Goal: Task Accomplishment & Management: Manage account settings

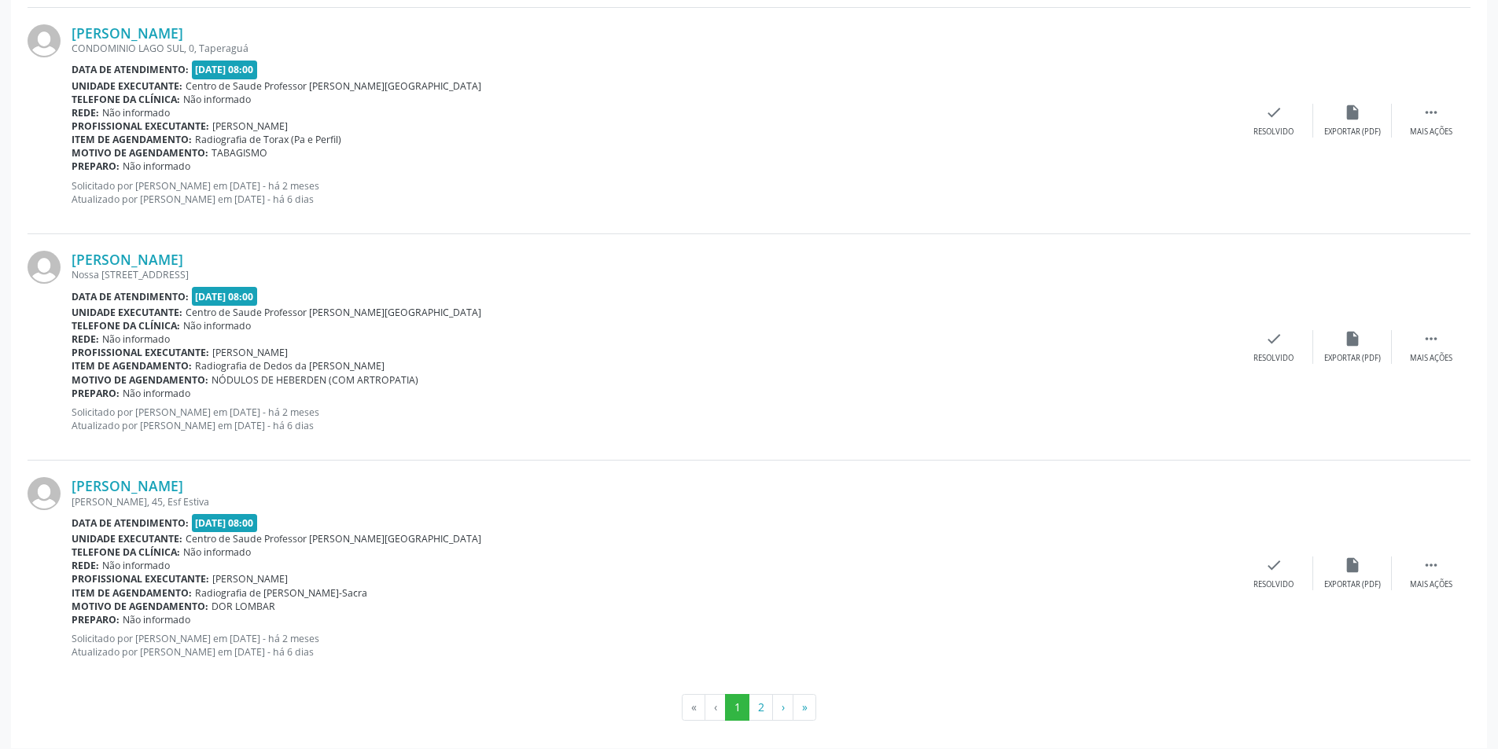
scroll to position [3210, 0]
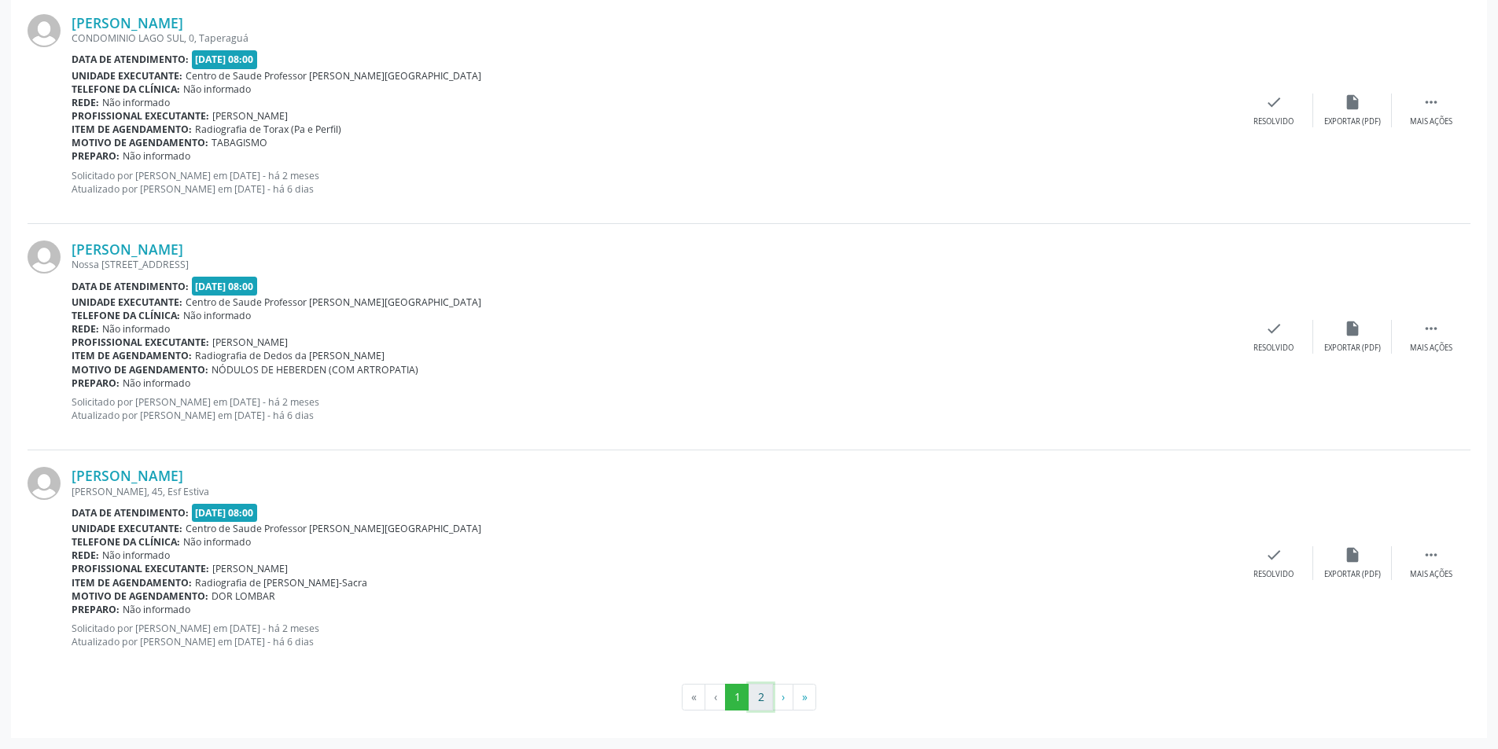
click at [755, 693] on button "2" at bounding box center [760, 697] width 24 height 27
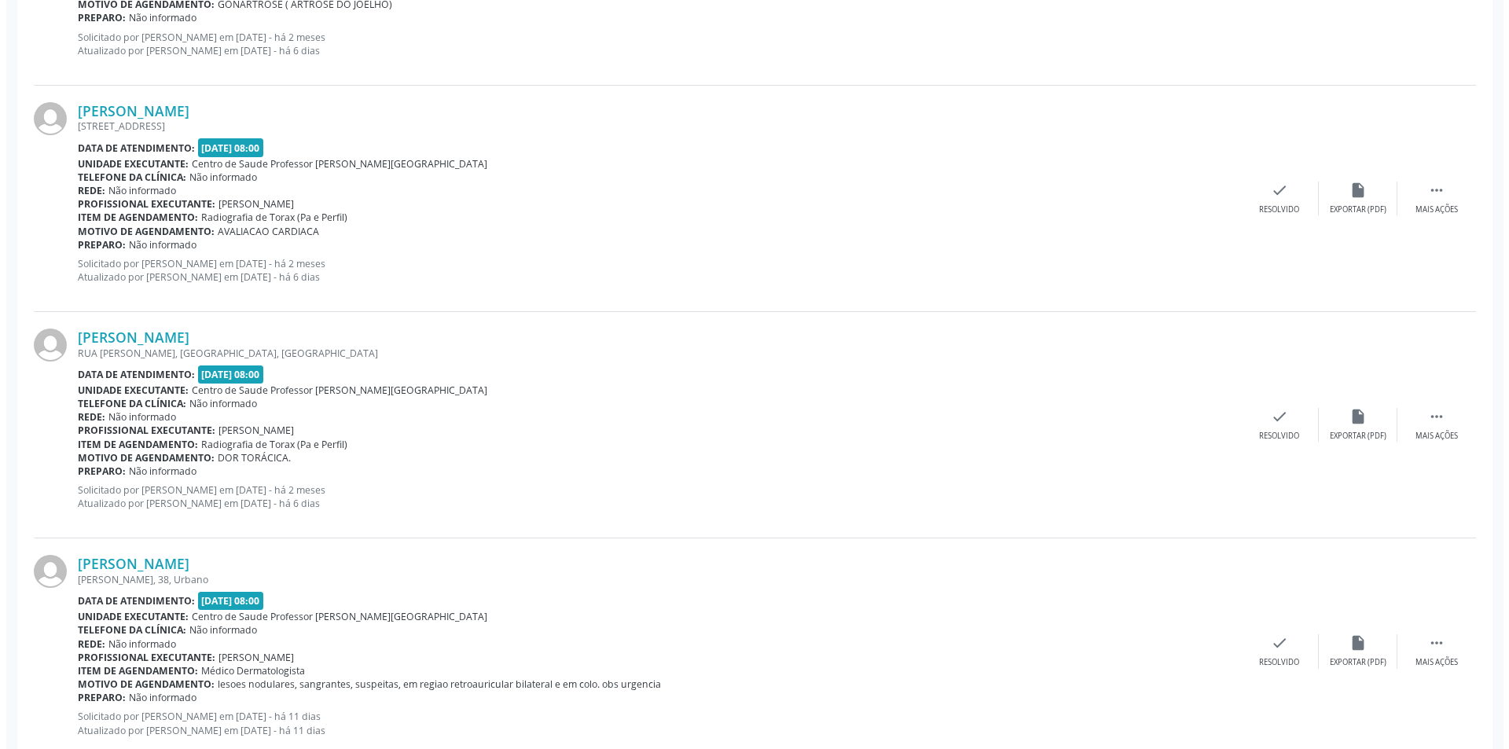
scroll to position [718, 0]
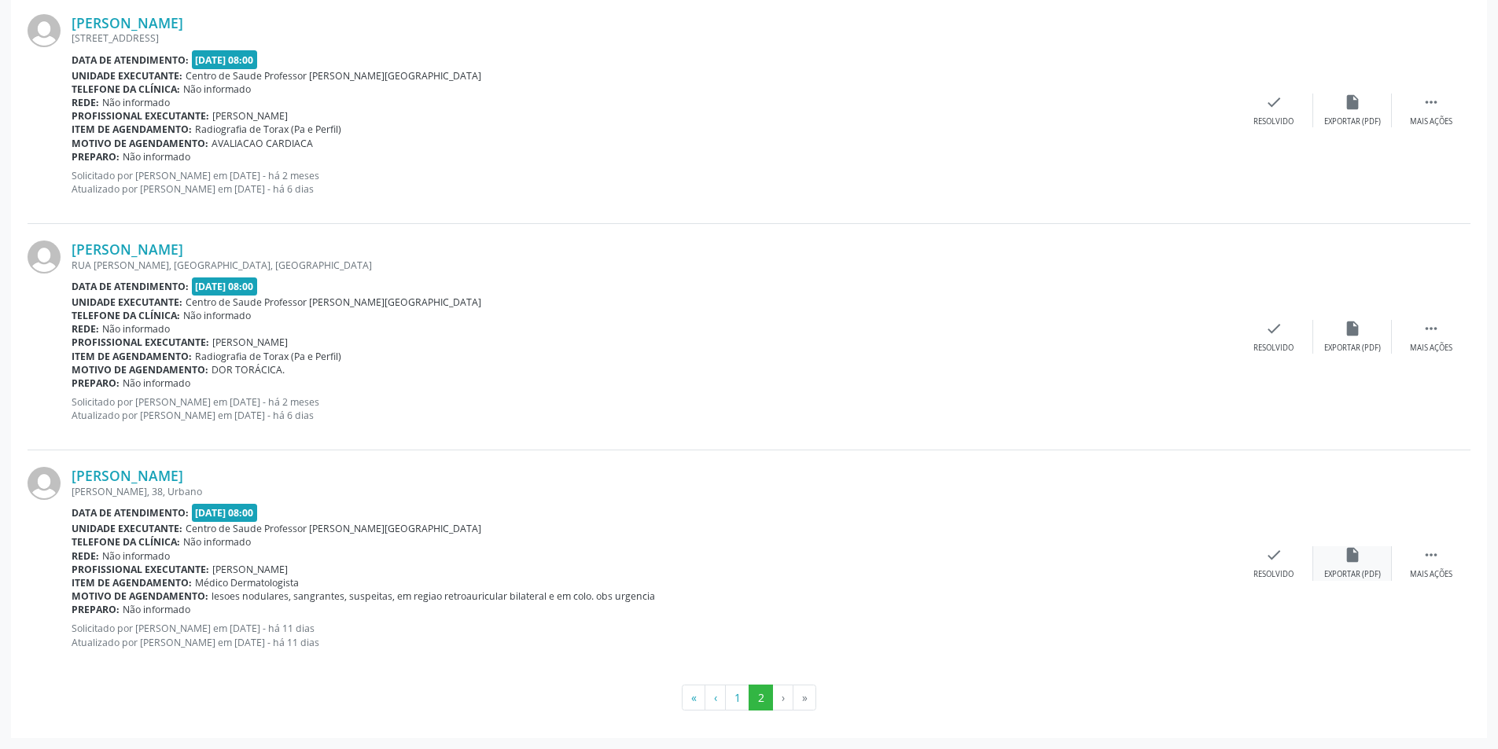
click at [1351, 568] on div "insert_drive_file Exportar (PDF)" at bounding box center [1352, 563] width 79 height 34
click at [1267, 570] on div "Resolvido" at bounding box center [1273, 574] width 40 height 11
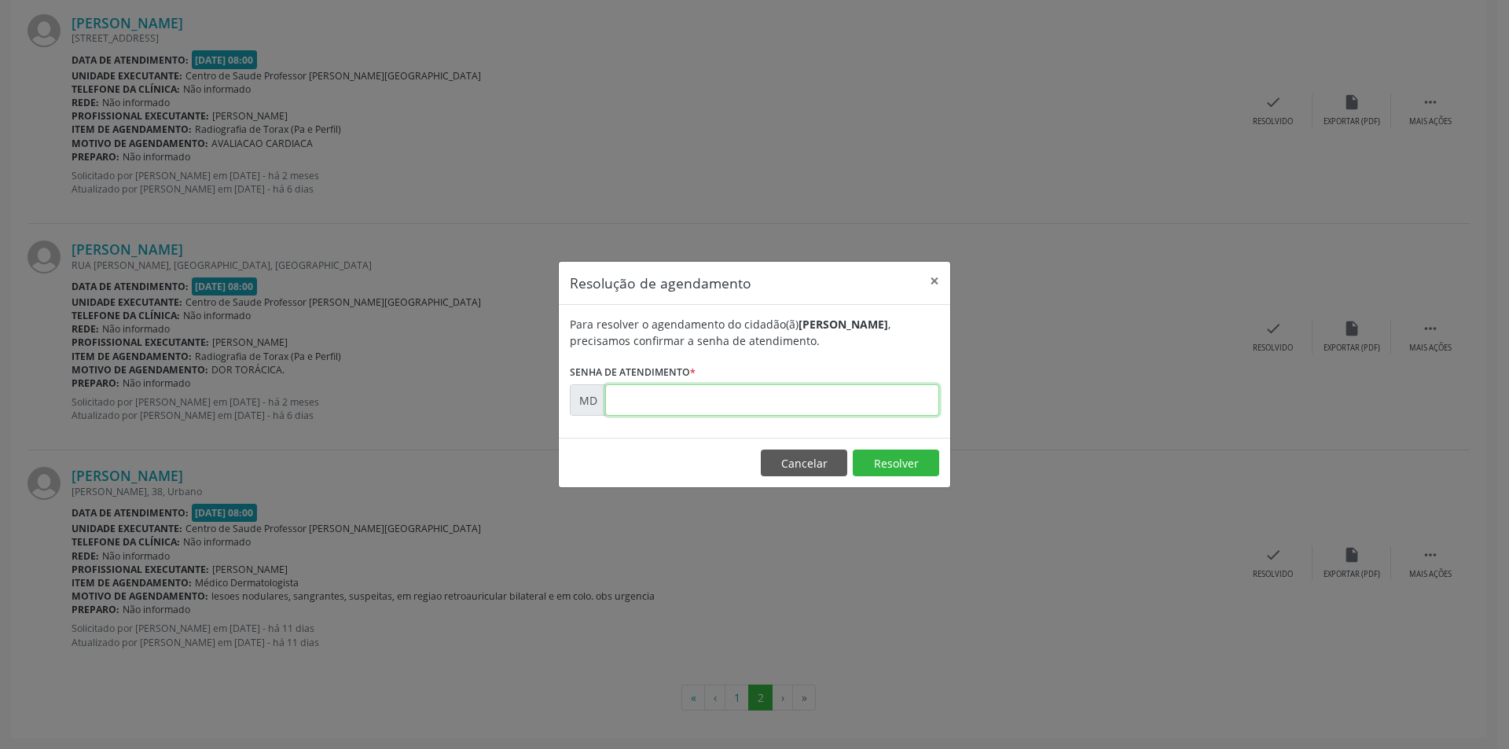
paste input "00010679"
type input "00010679"
click at [897, 460] on button "Resolver" at bounding box center [896, 463] width 86 height 27
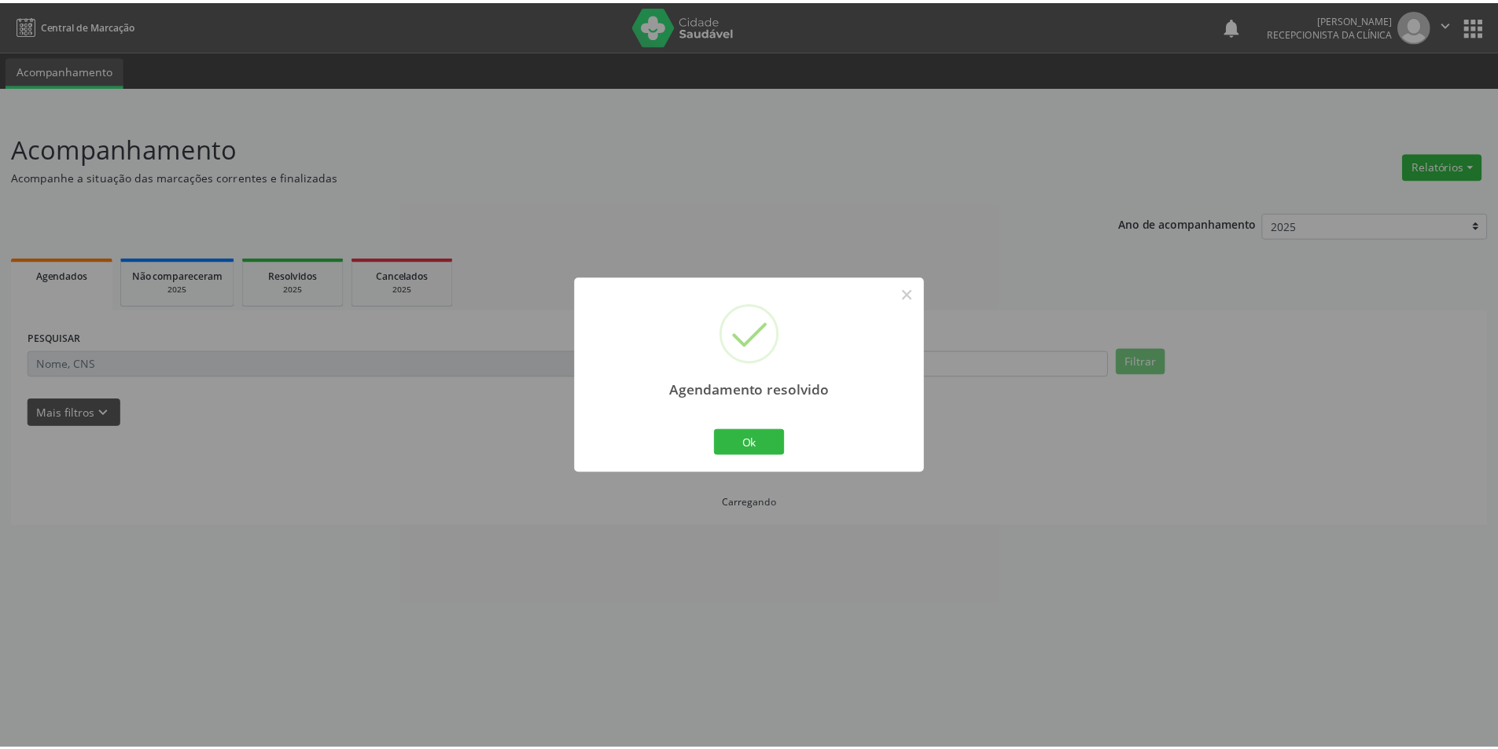
scroll to position [0, 0]
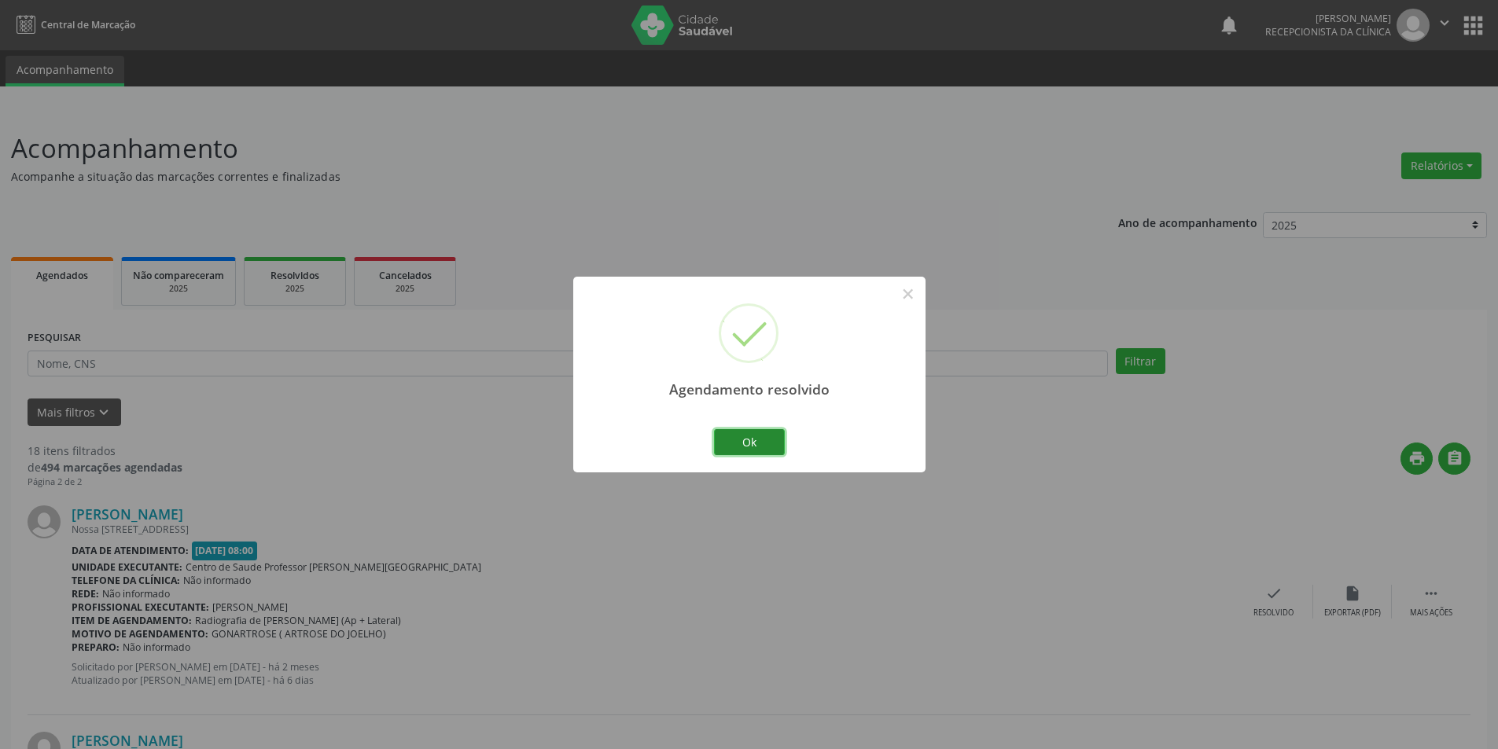
click at [758, 441] on button "Ok" at bounding box center [749, 442] width 71 height 27
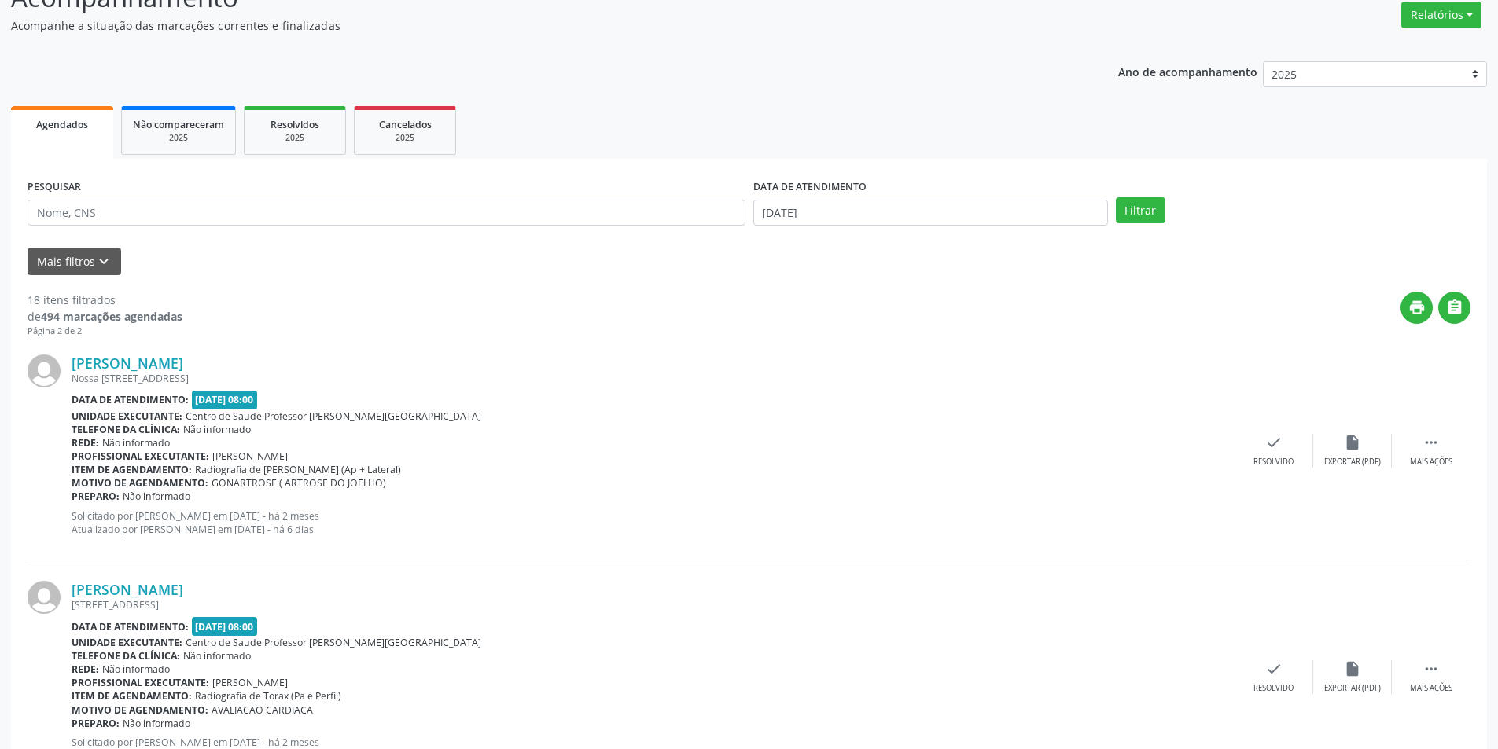
scroll to position [157, 0]
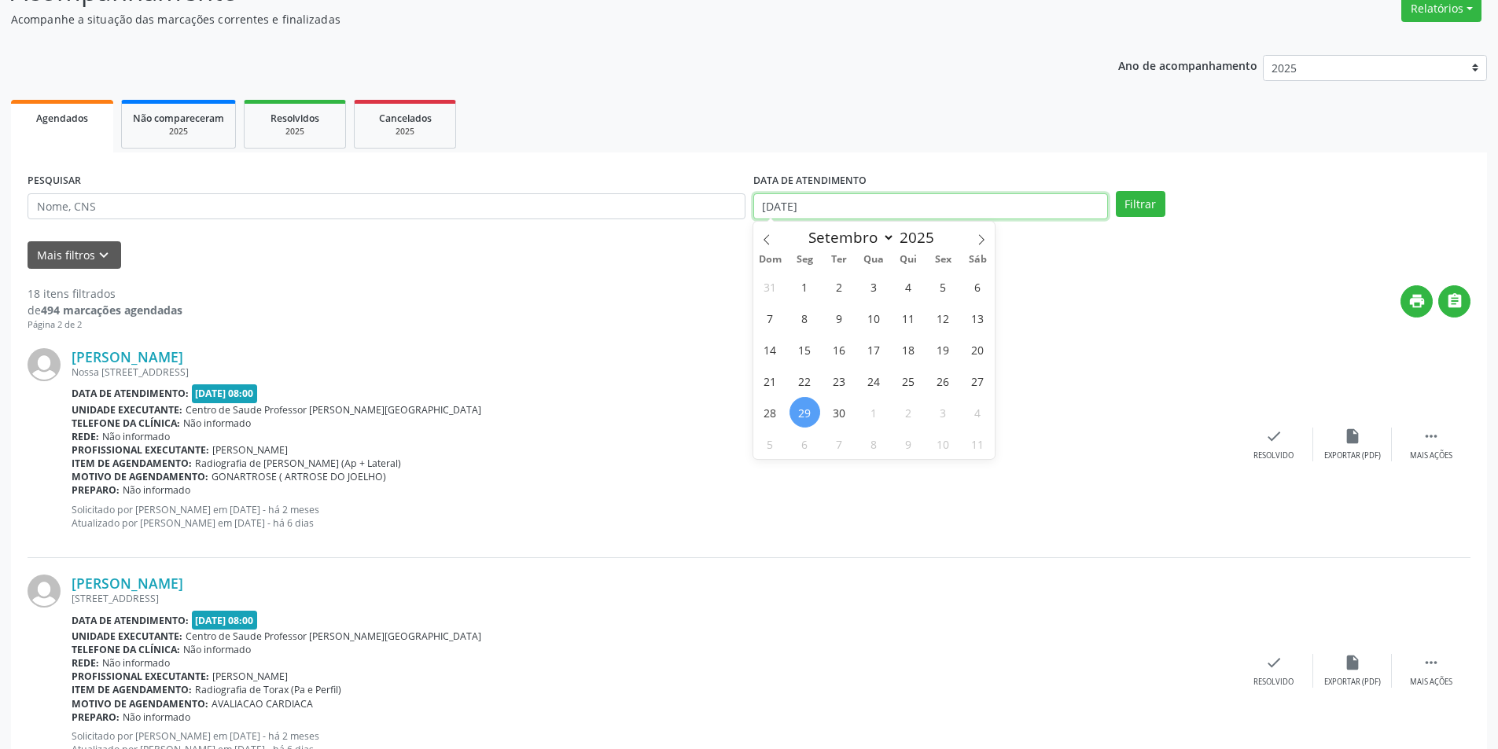
click at [895, 211] on input "[DATE]" at bounding box center [930, 206] width 355 height 27
click at [807, 349] on span "15" at bounding box center [804, 349] width 31 height 31
type input "[DATE]"
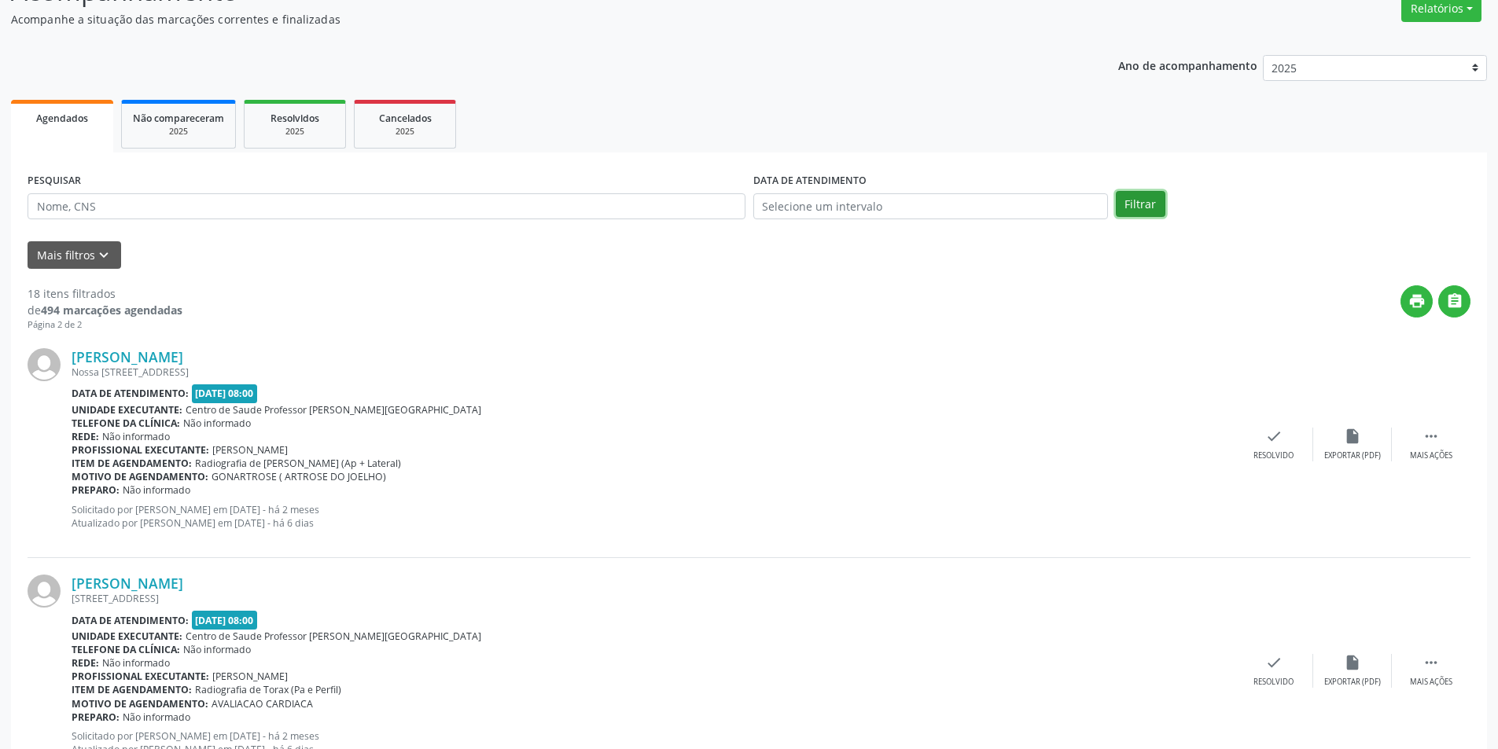
click at [1146, 203] on button "Filtrar" at bounding box center [1140, 204] width 50 height 27
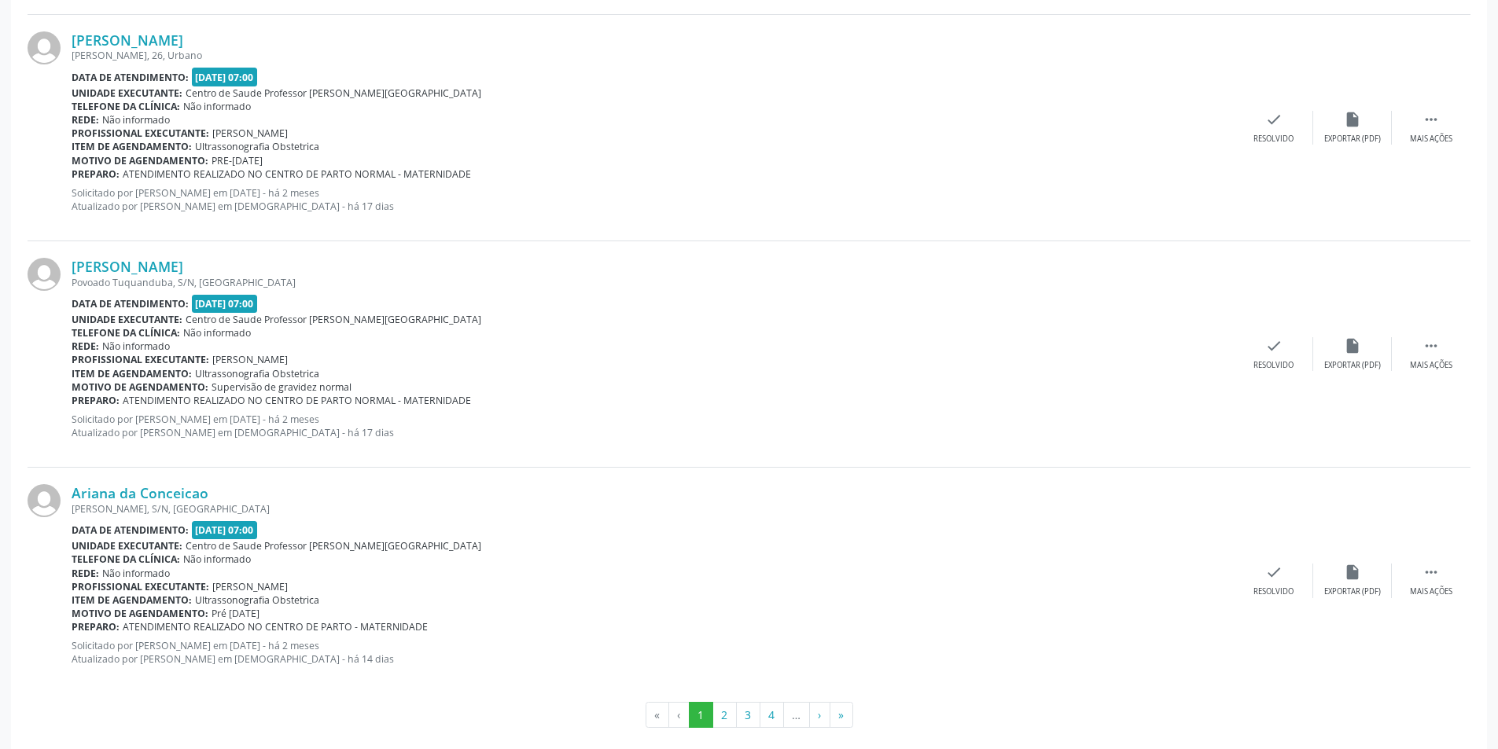
scroll to position [3196, 0]
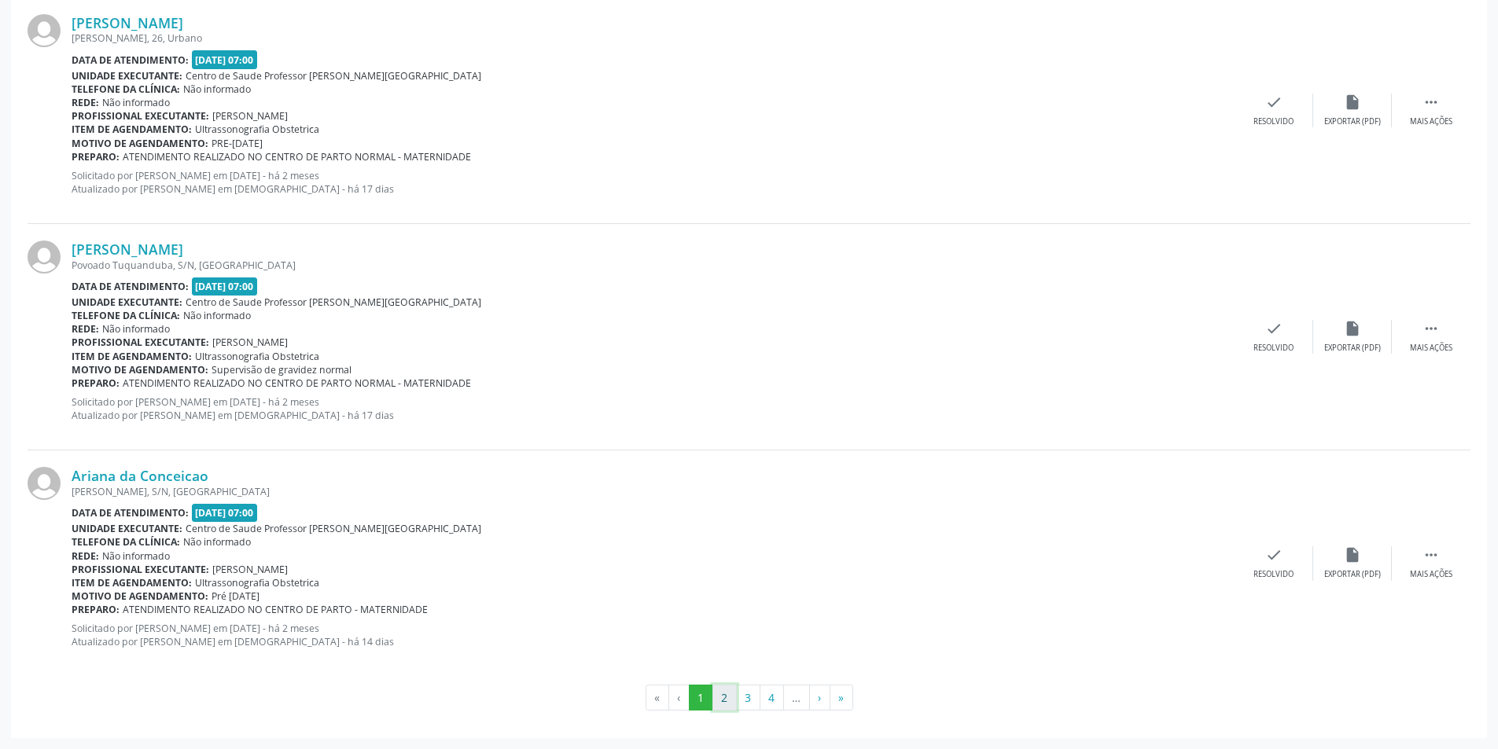
click at [725, 694] on button "2" at bounding box center [724, 698] width 24 height 27
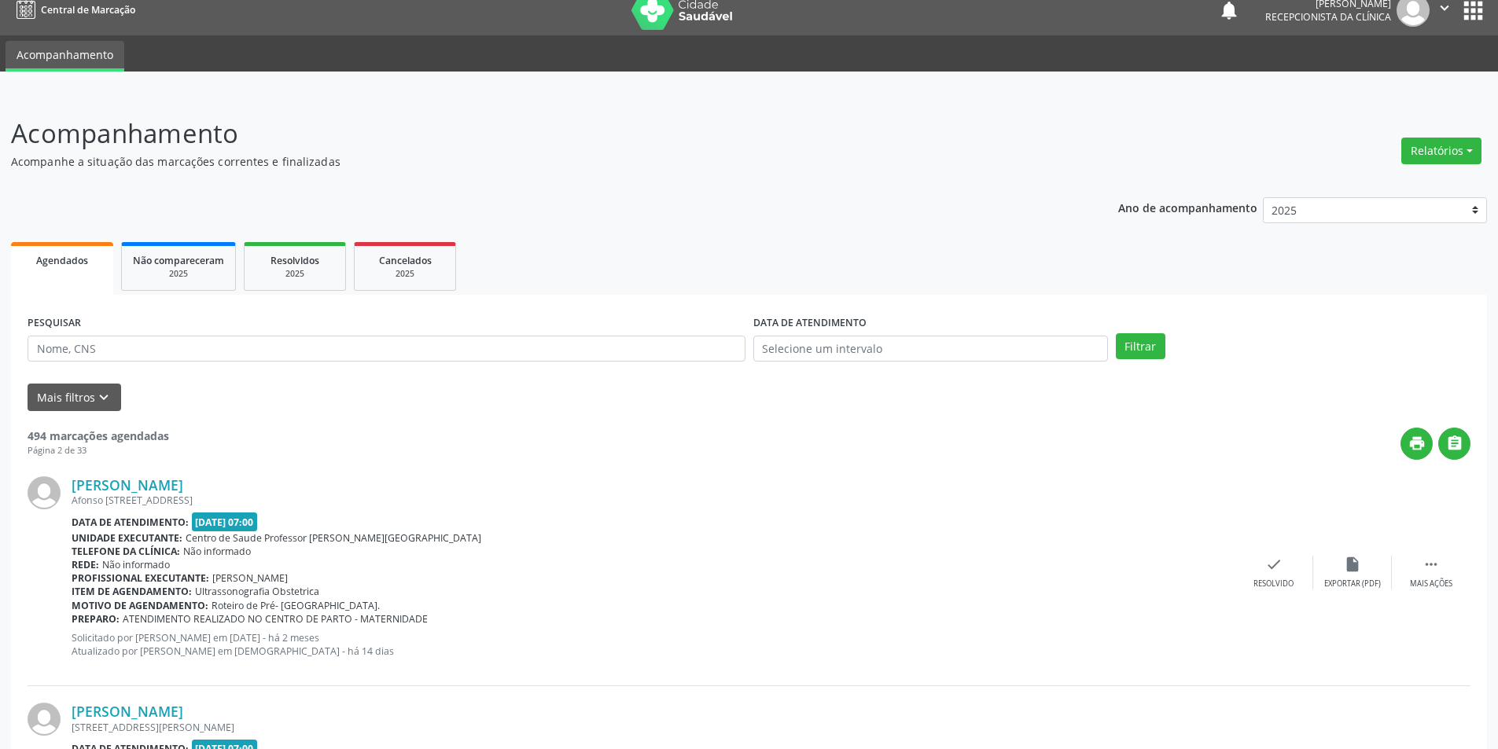
scroll to position [0, 0]
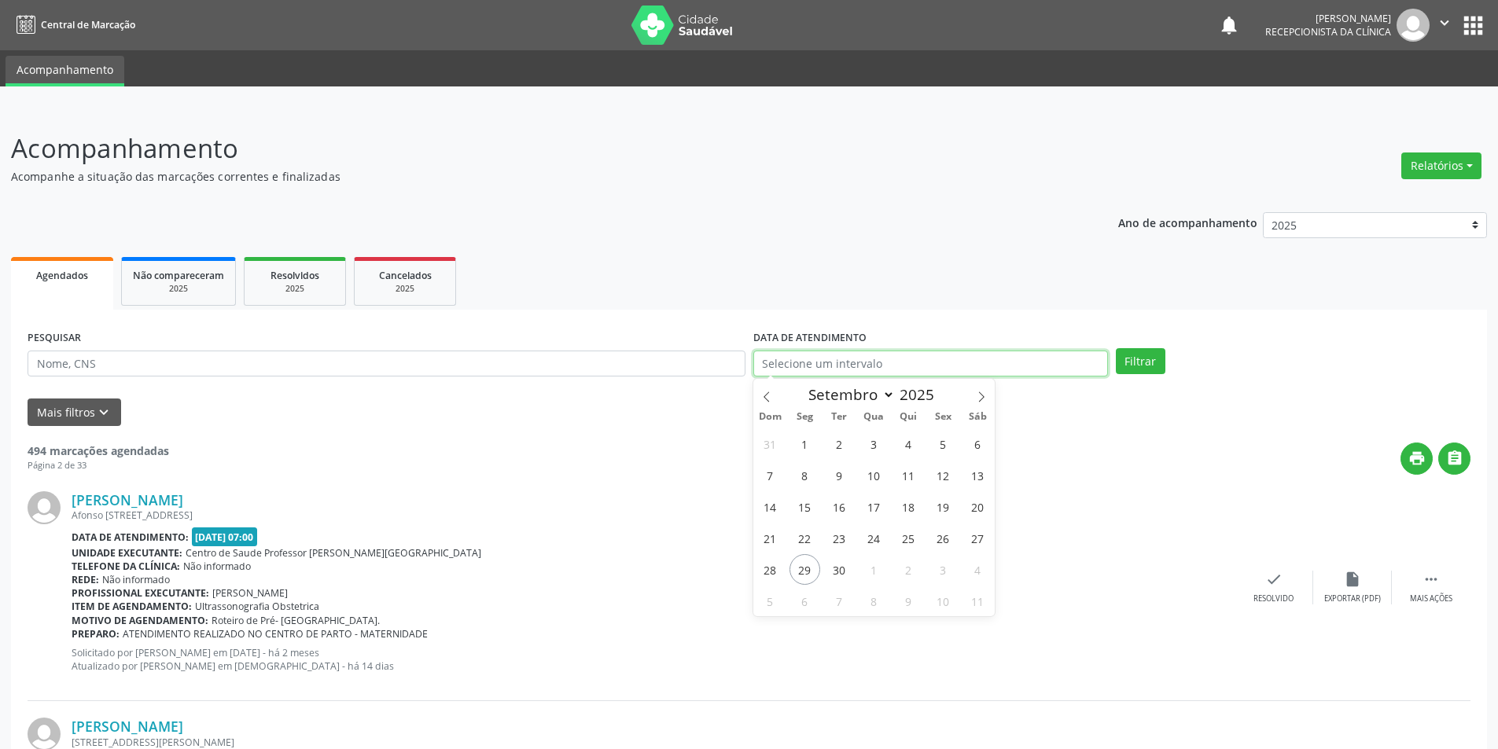
click at [873, 367] on input "text" at bounding box center [930, 364] width 355 height 27
click at [814, 447] on span "1" at bounding box center [804, 443] width 31 height 31
type input "[DATE]"
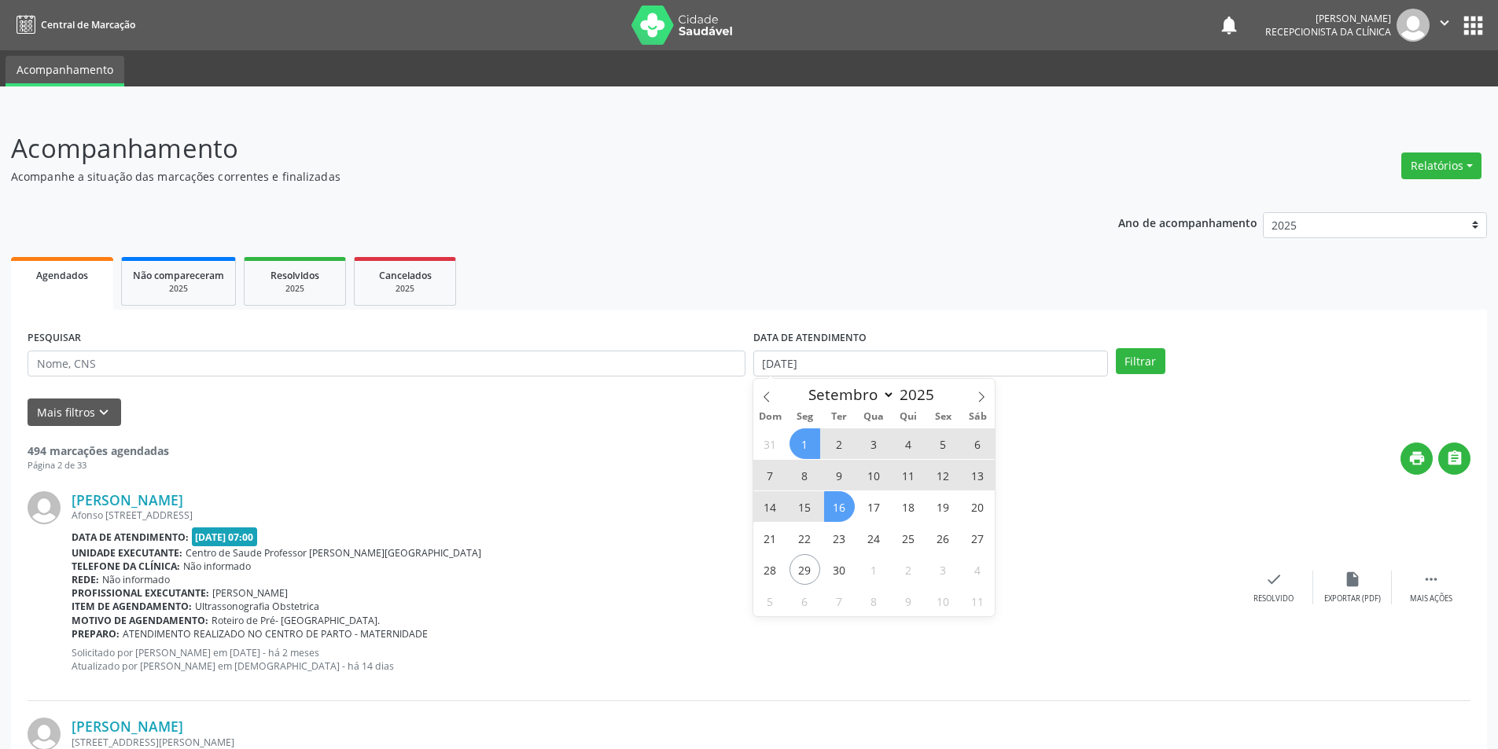
click at [843, 509] on span "16" at bounding box center [839, 506] width 31 height 31
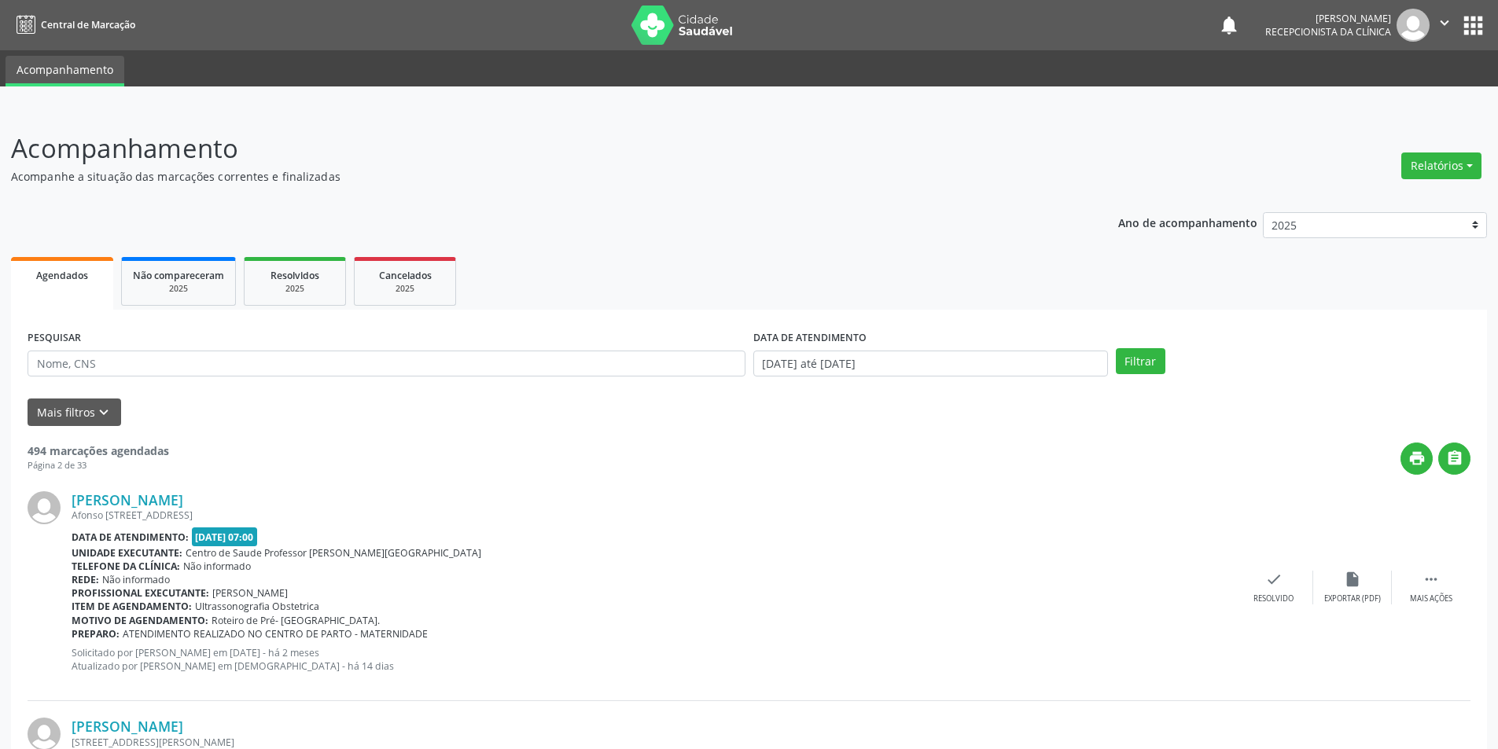
click at [1170, 348] on div "Filtrar" at bounding box center [1293, 361] width 362 height 27
click at [1122, 366] on button "Filtrar" at bounding box center [1140, 361] width 50 height 27
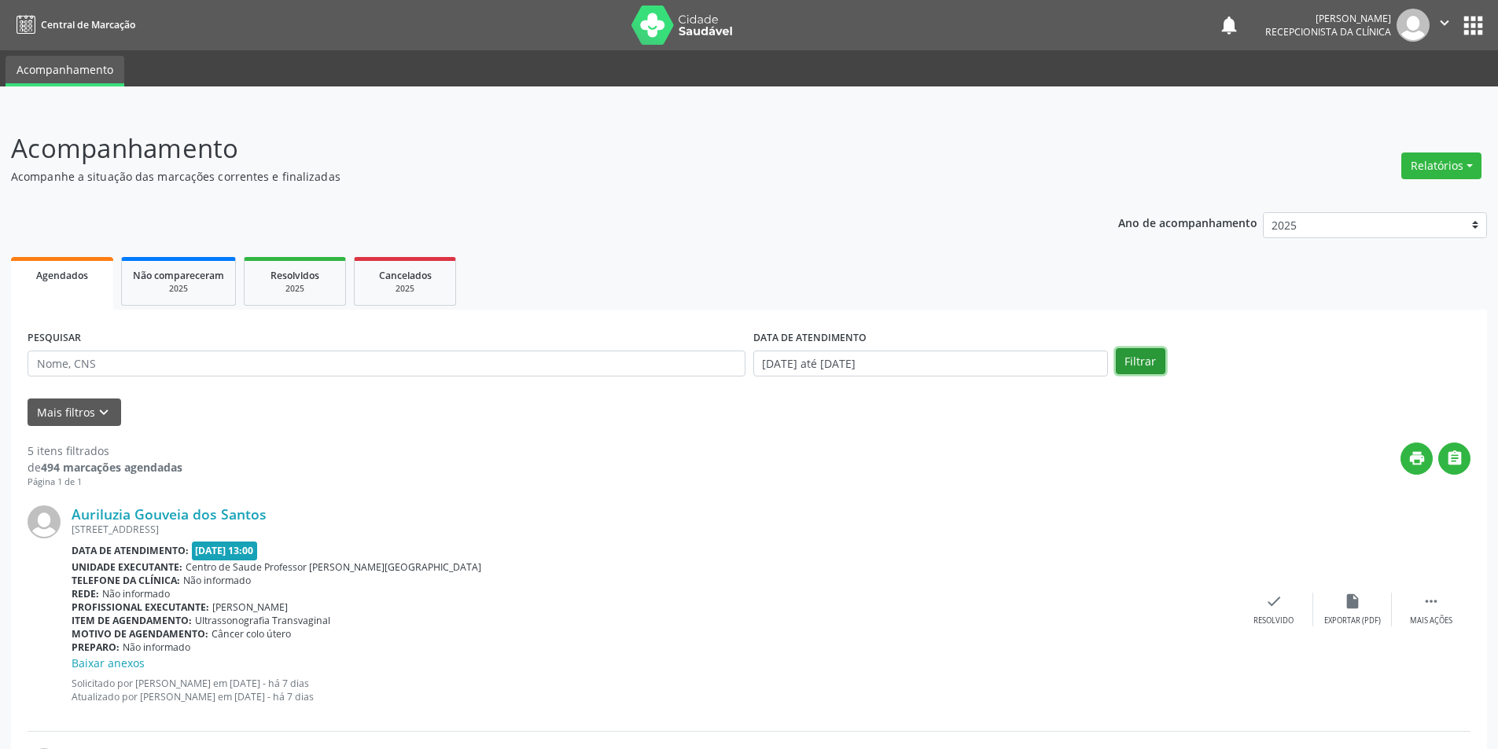
click at [1127, 364] on button "Filtrar" at bounding box center [1140, 361] width 50 height 27
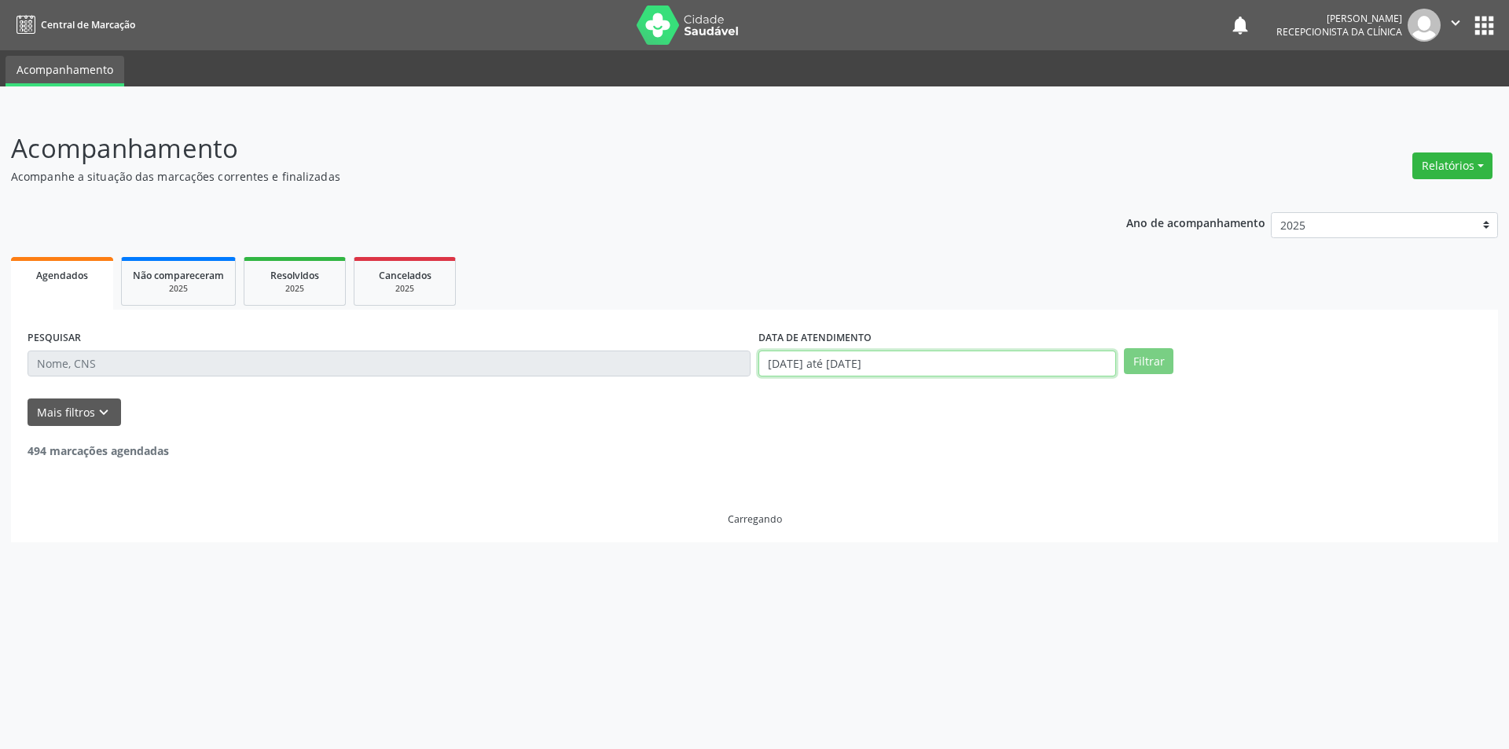
click at [1002, 362] on input "[DATE] até [DATE]" at bounding box center [938, 364] width 358 height 27
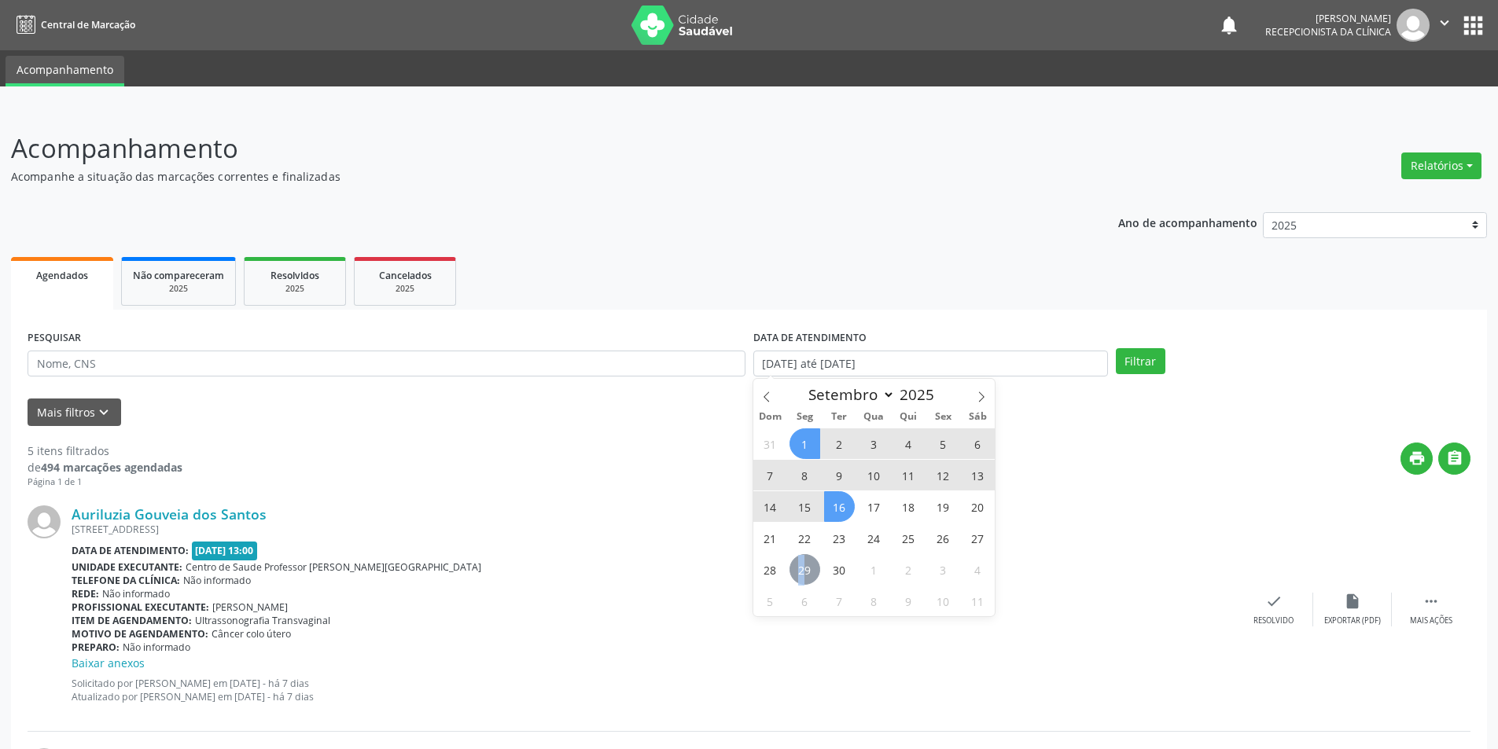
click at [803, 567] on span "29" at bounding box center [804, 569] width 31 height 31
type input "[DATE]"
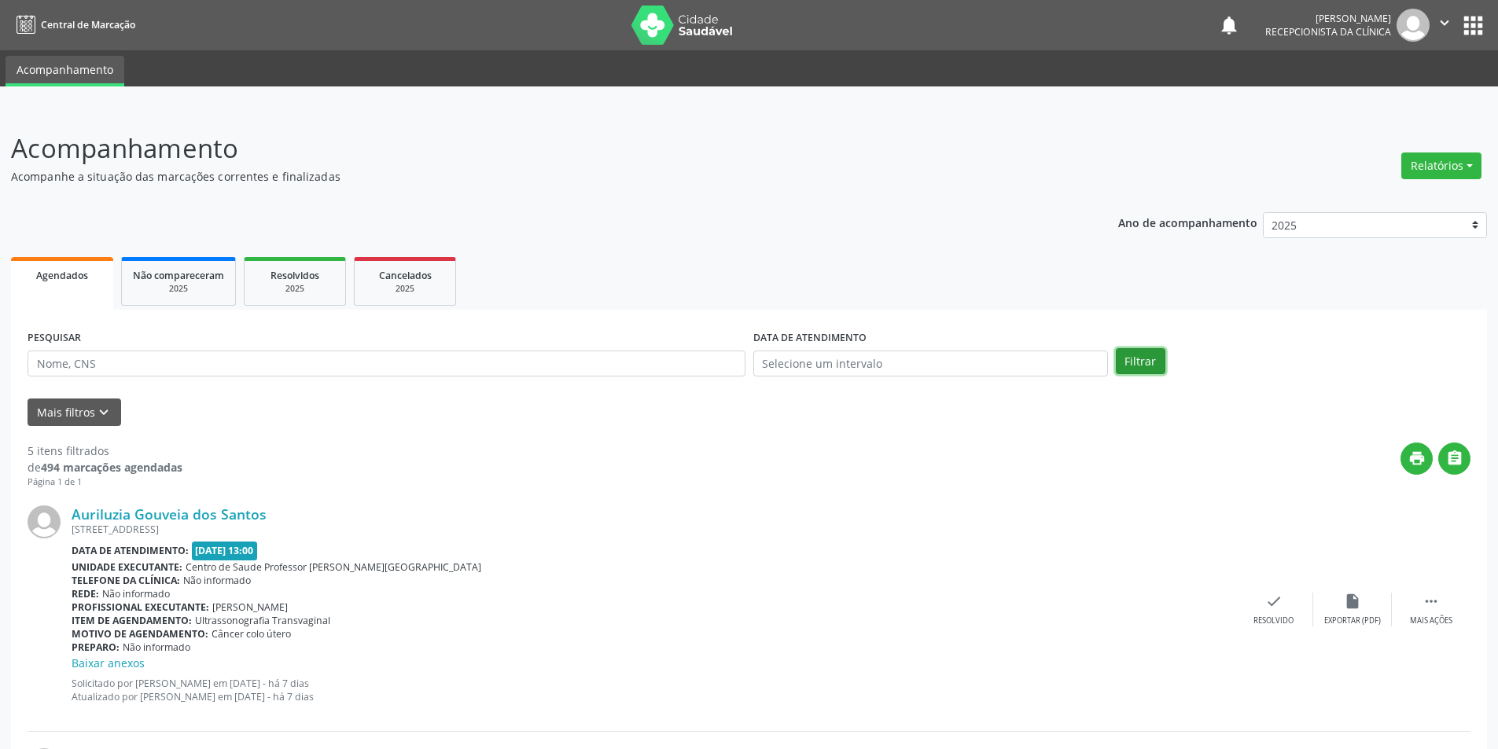
click at [1152, 350] on button "Filtrar" at bounding box center [1140, 361] width 50 height 27
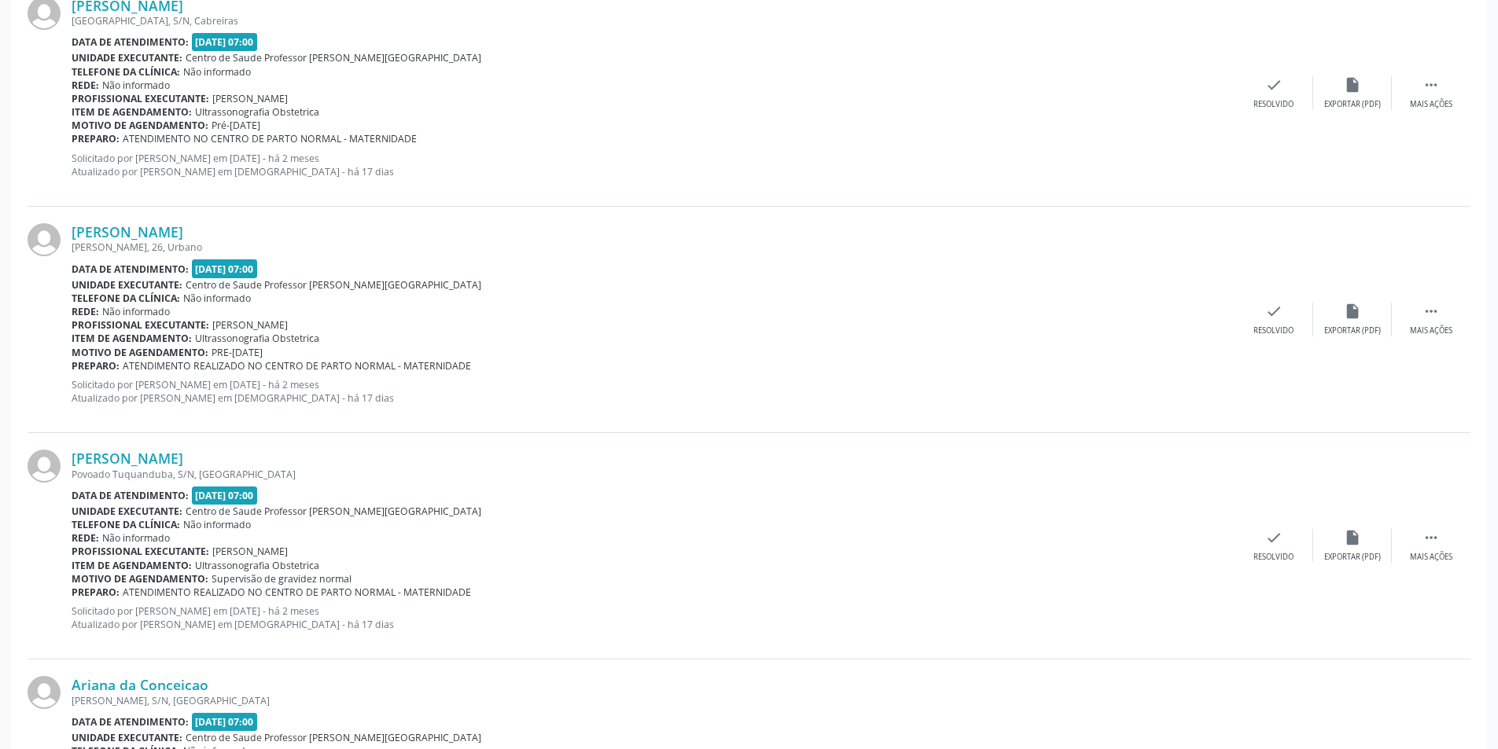
scroll to position [3196, 0]
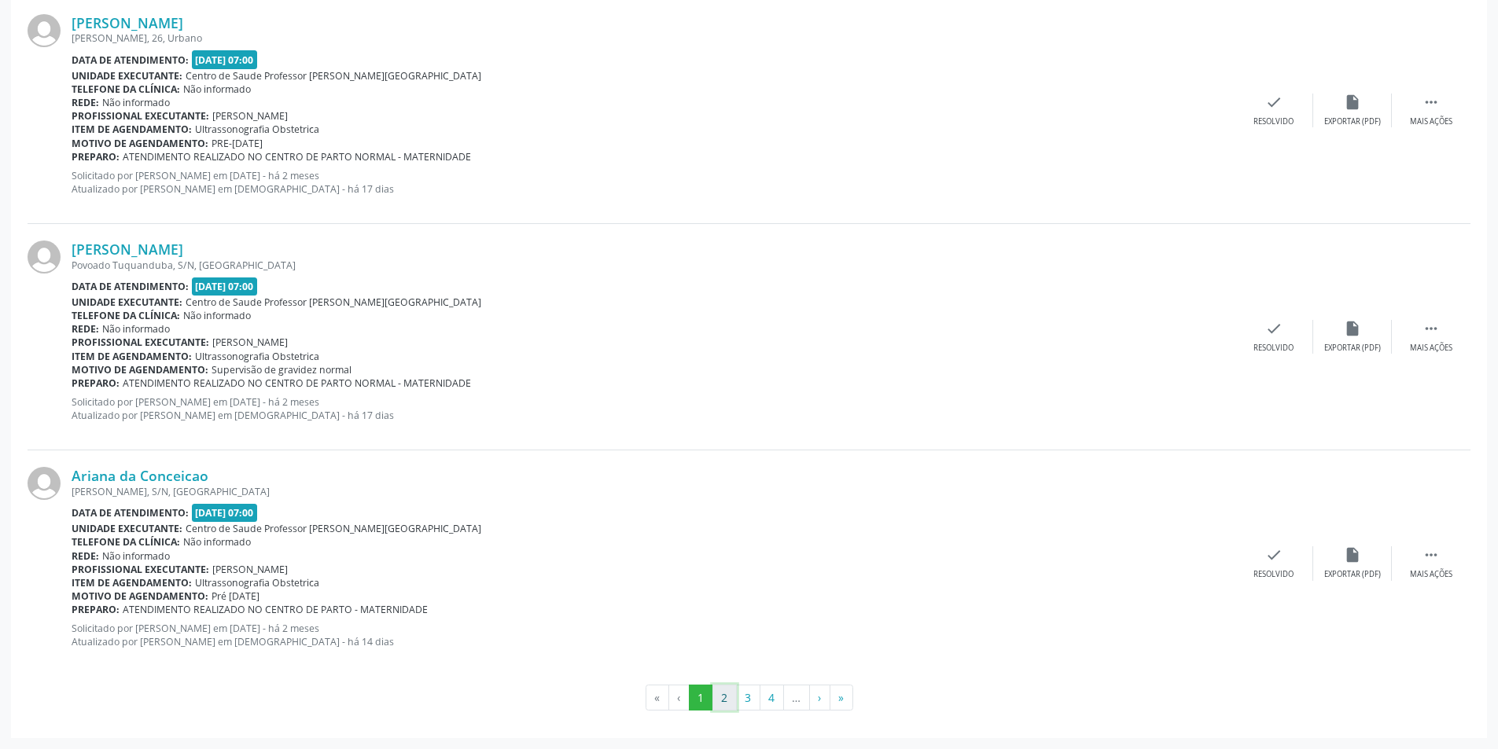
click at [722, 699] on button "2" at bounding box center [724, 698] width 24 height 27
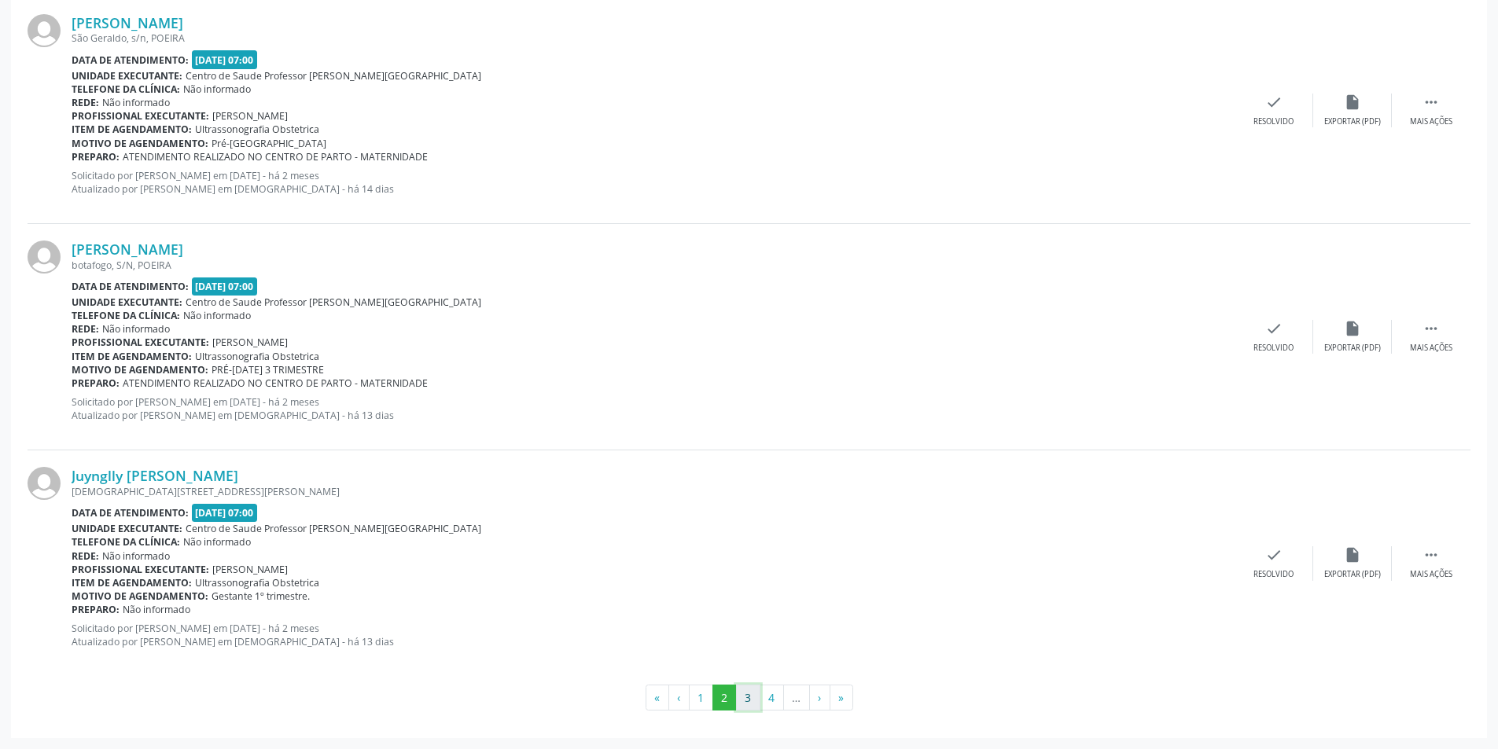
click at [752, 696] on button "3" at bounding box center [748, 698] width 24 height 27
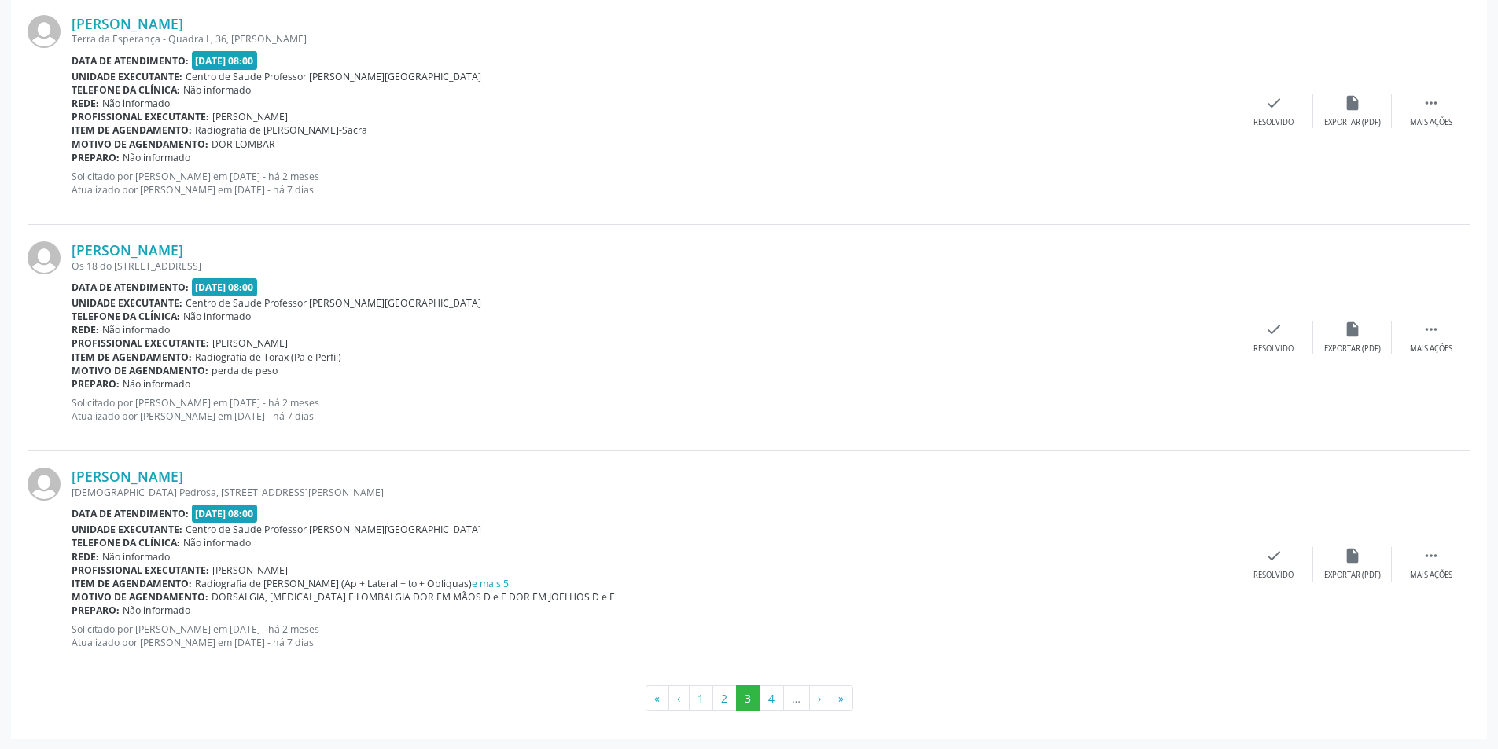
scroll to position [3229, 0]
click at [777, 696] on button "4" at bounding box center [771, 698] width 24 height 27
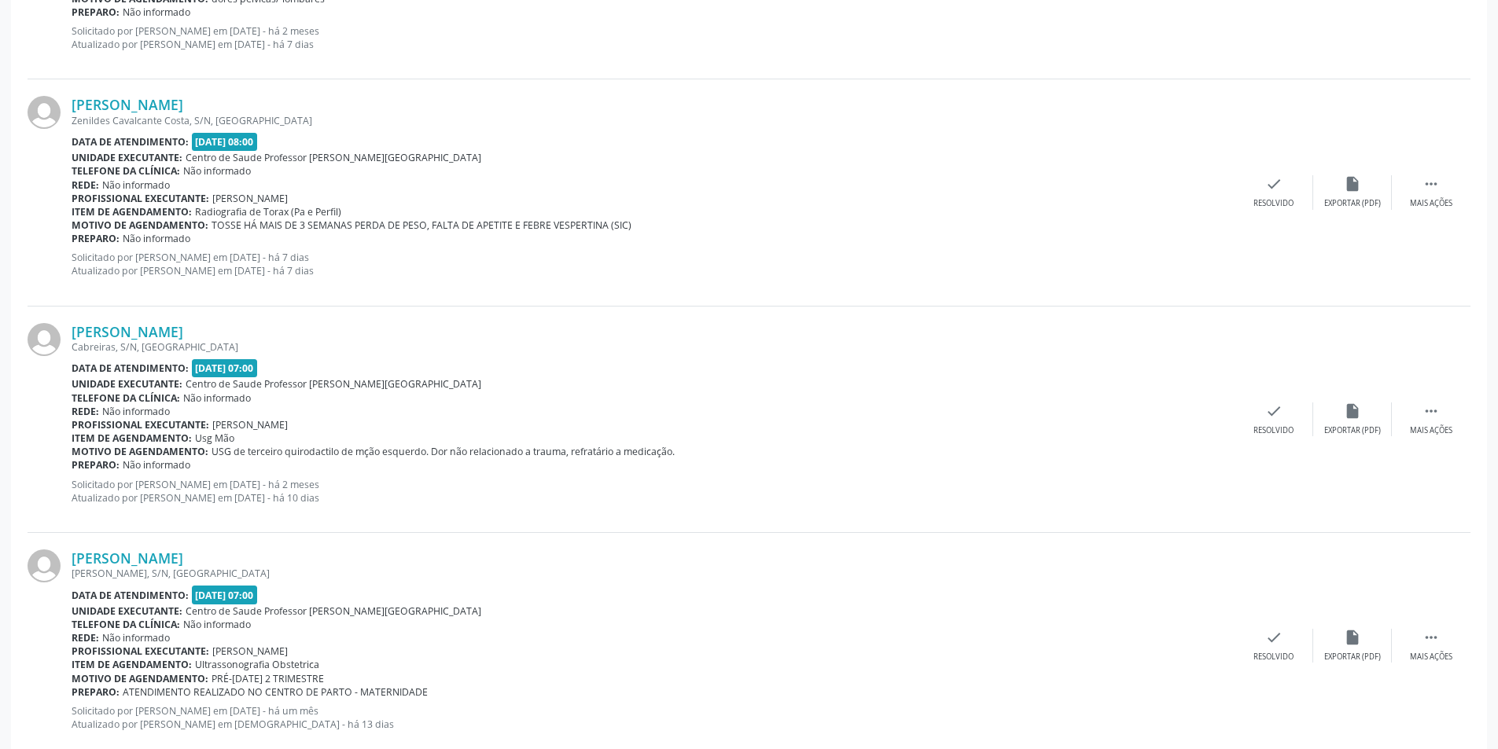
scroll to position [2646, 0]
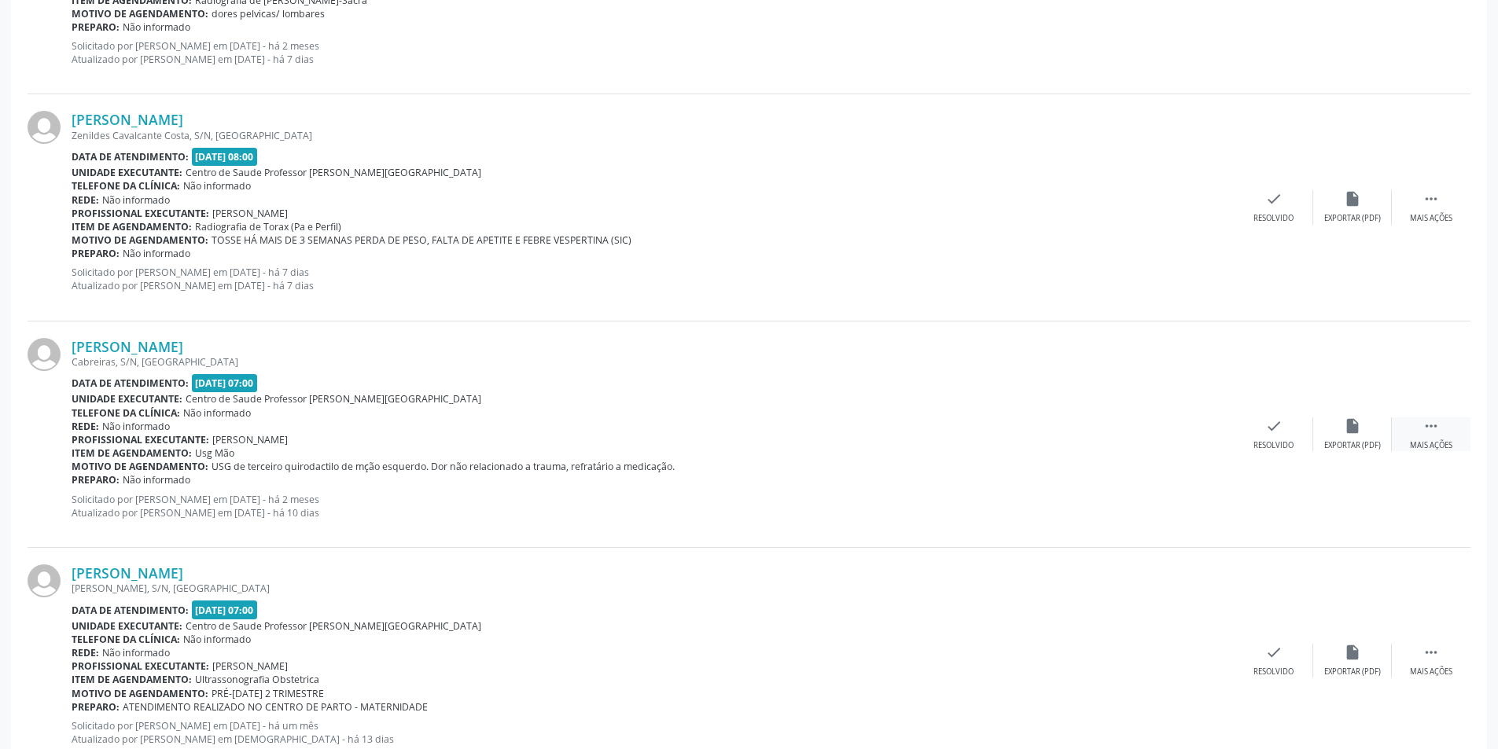
click at [1421, 447] on div "Mais ações" at bounding box center [1430, 445] width 42 height 11
click at [1366, 443] on div "Não compareceu" at bounding box center [1351, 445] width 67 height 11
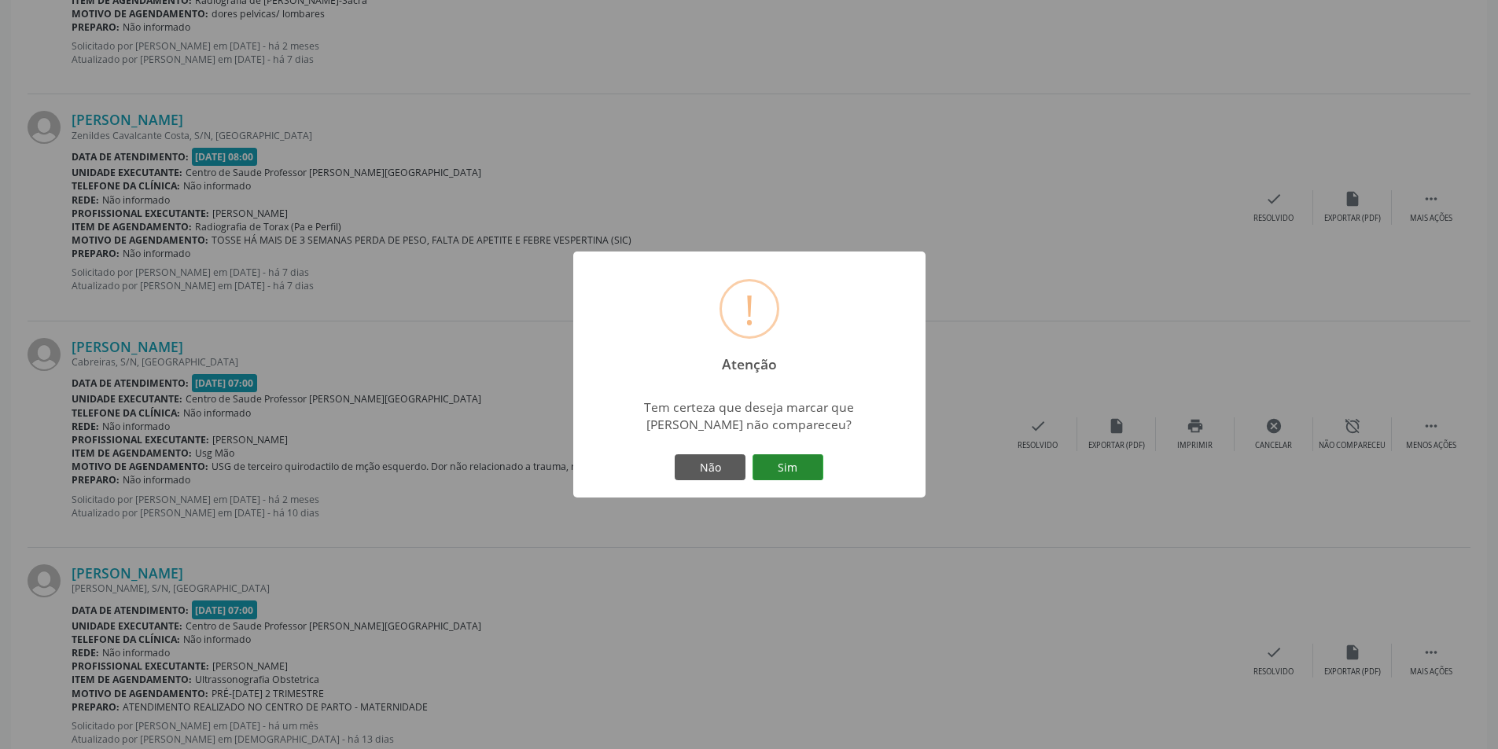
click at [809, 464] on button "Sim" at bounding box center [787, 467] width 71 height 27
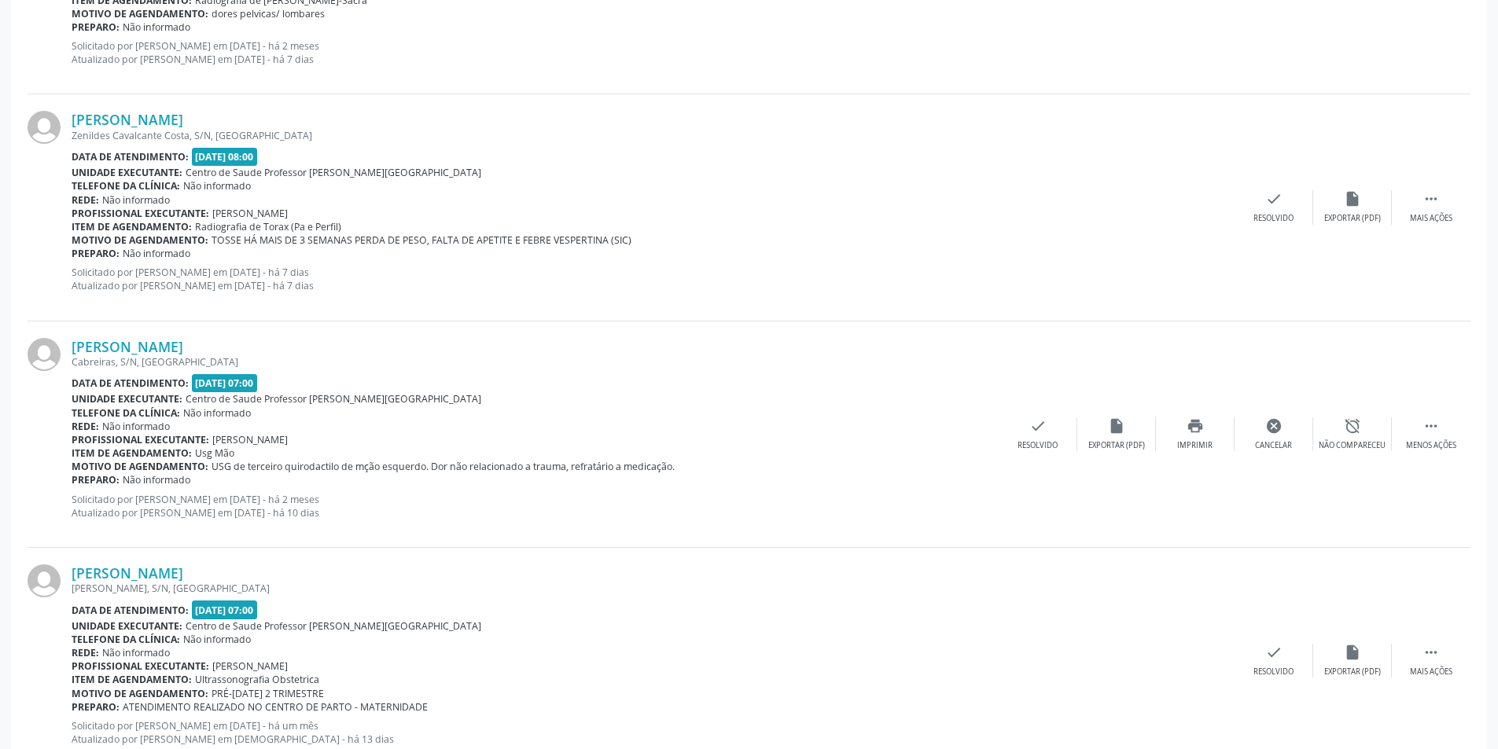
scroll to position [0, 0]
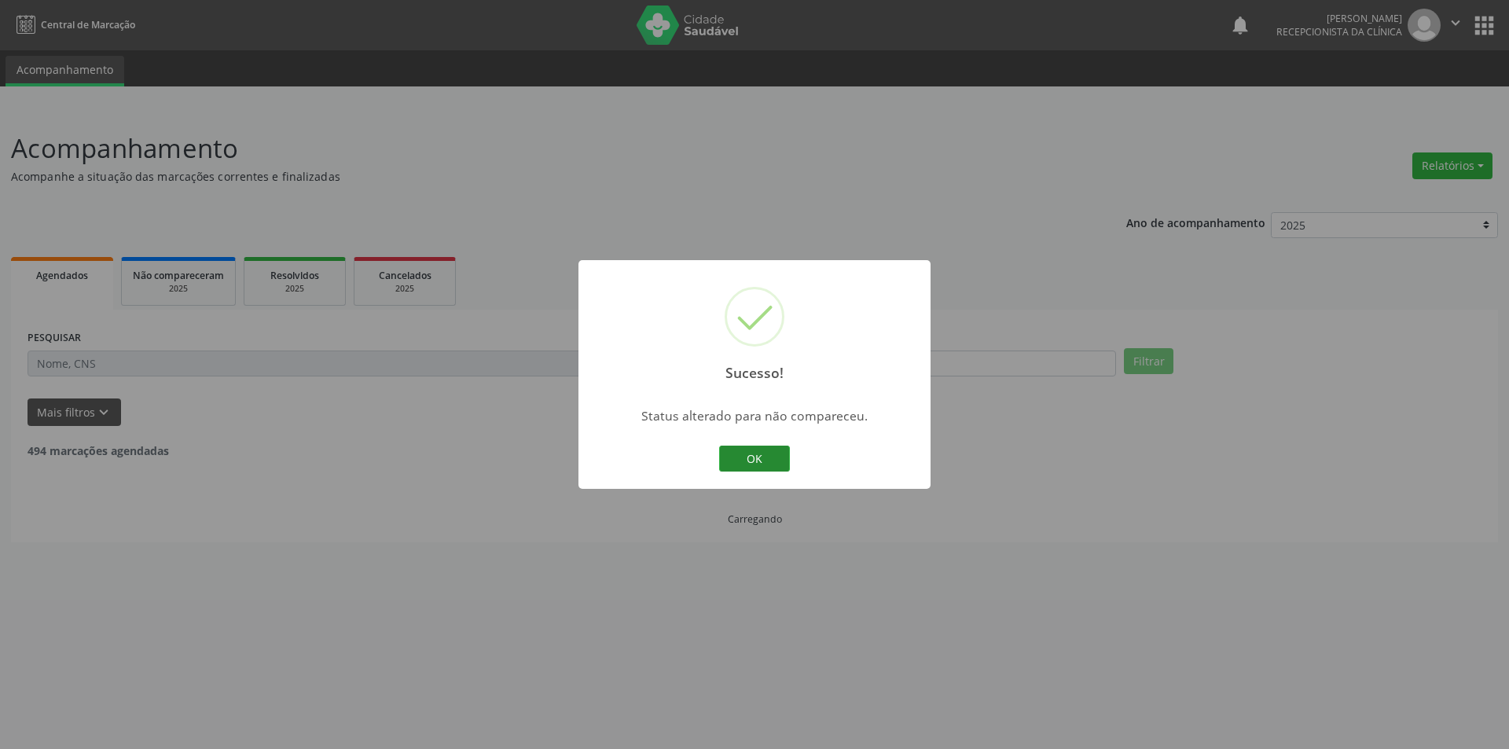
click at [778, 457] on button "OK" at bounding box center [754, 459] width 71 height 27
